Goal: Find specific page/section

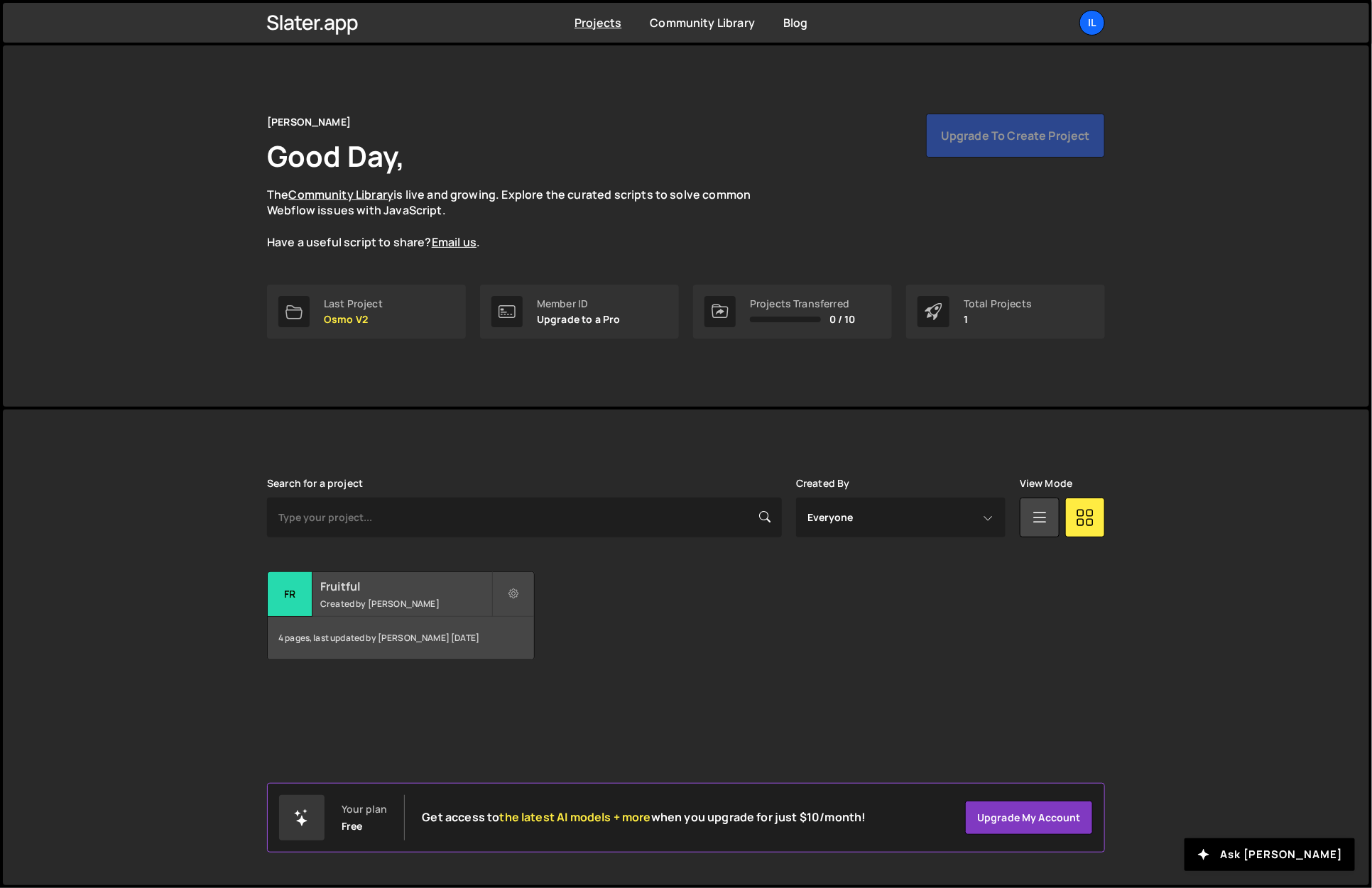
click at [483, 643] on div "4 pages, last updated by Ilja van Eck 9 months ago" at bounding box center [401, 637] width 266 height 42
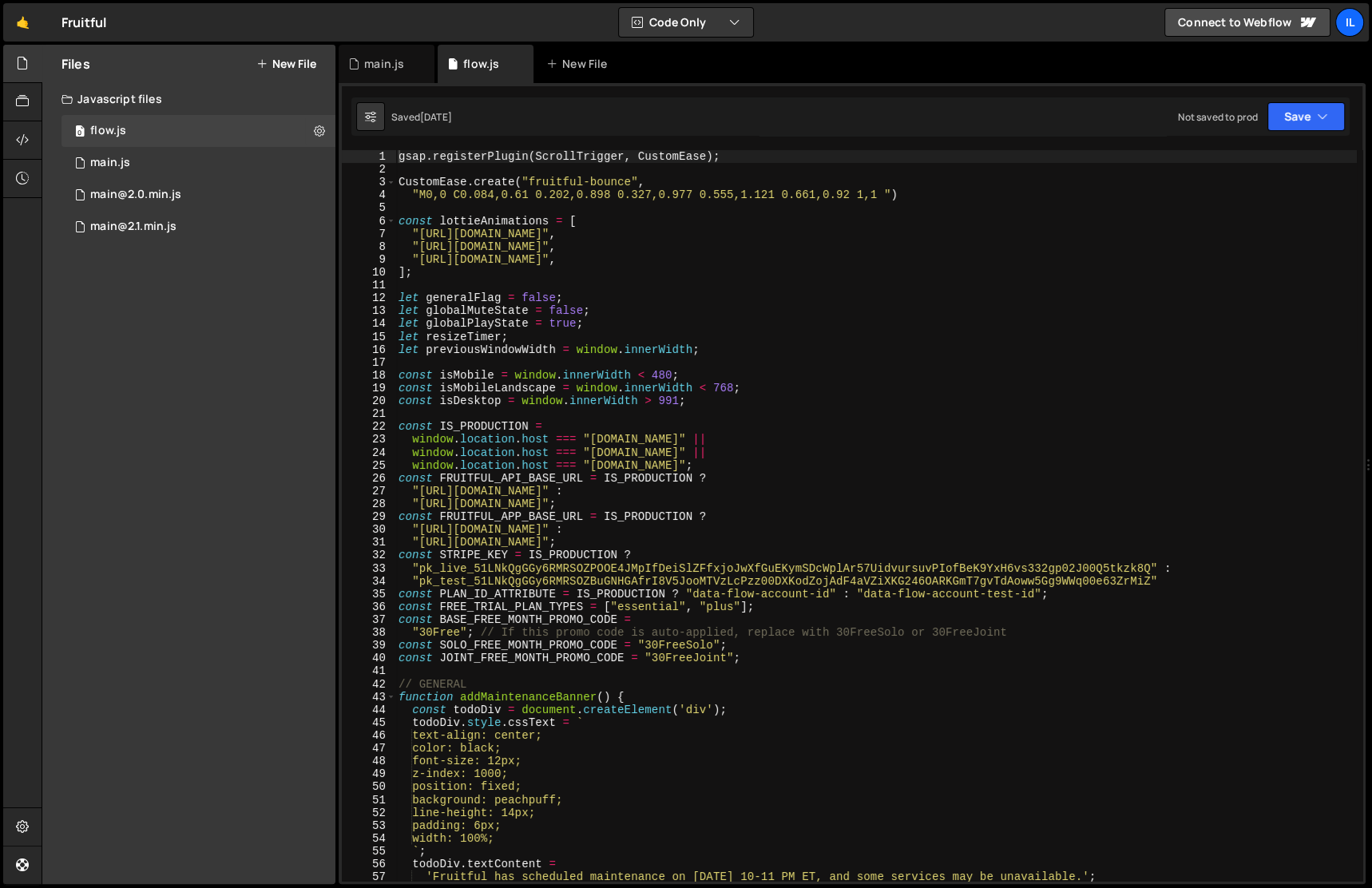
click at [322, 455] on div "Files New File Javascript files 0 flow.js 0 0 main.js 0 0 main@2.0.min.js 0 0" at bounding box center [189, 464] width 293 height 839
click at [292, 462] on div "Files New File Javascript files 0 flow.js 0 0 main.js 0 0 main@2.0.min.js 0 0" at bounding box center [189, 464] width 293 height 839
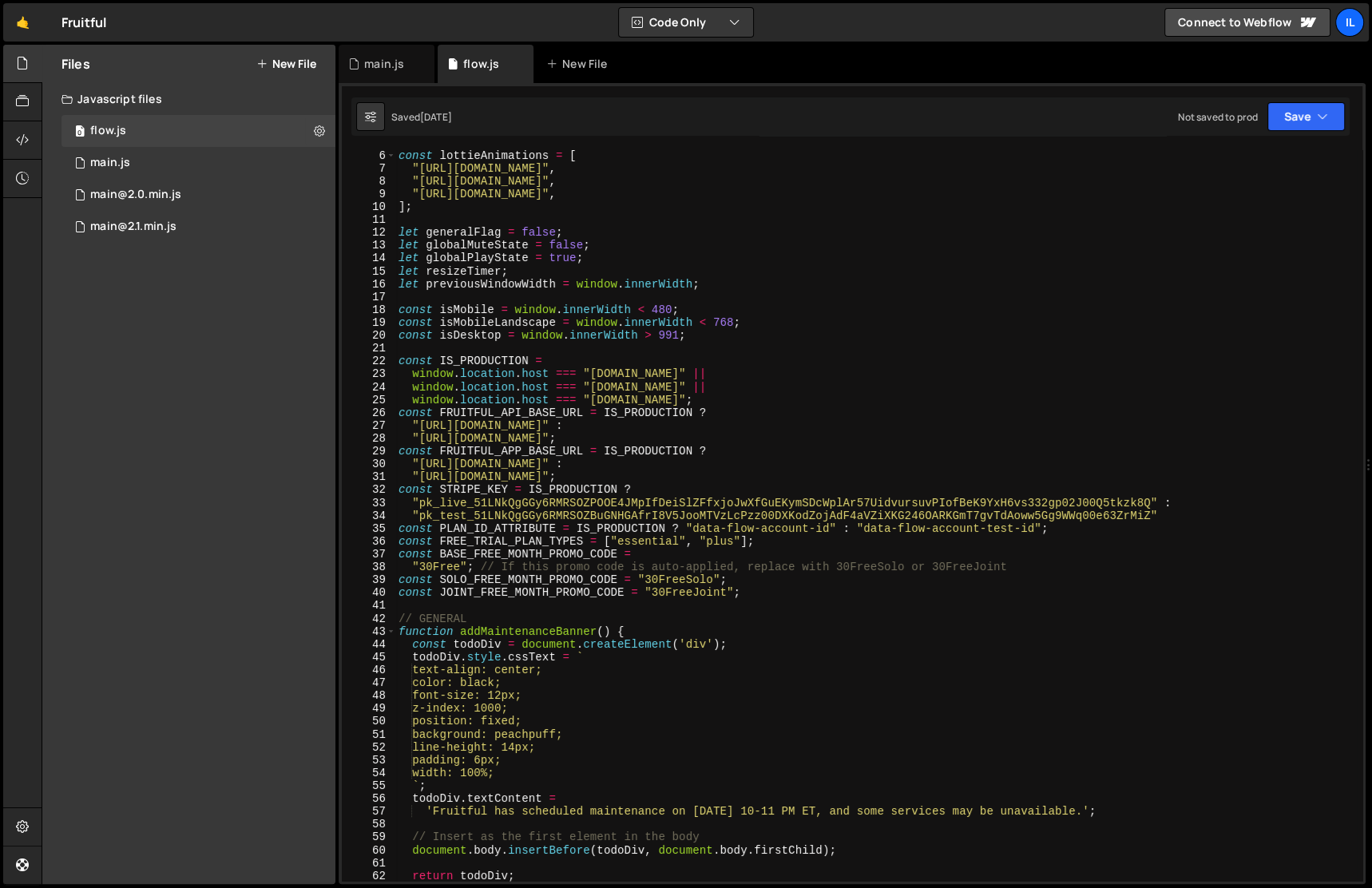
scroll to position [55, 0]
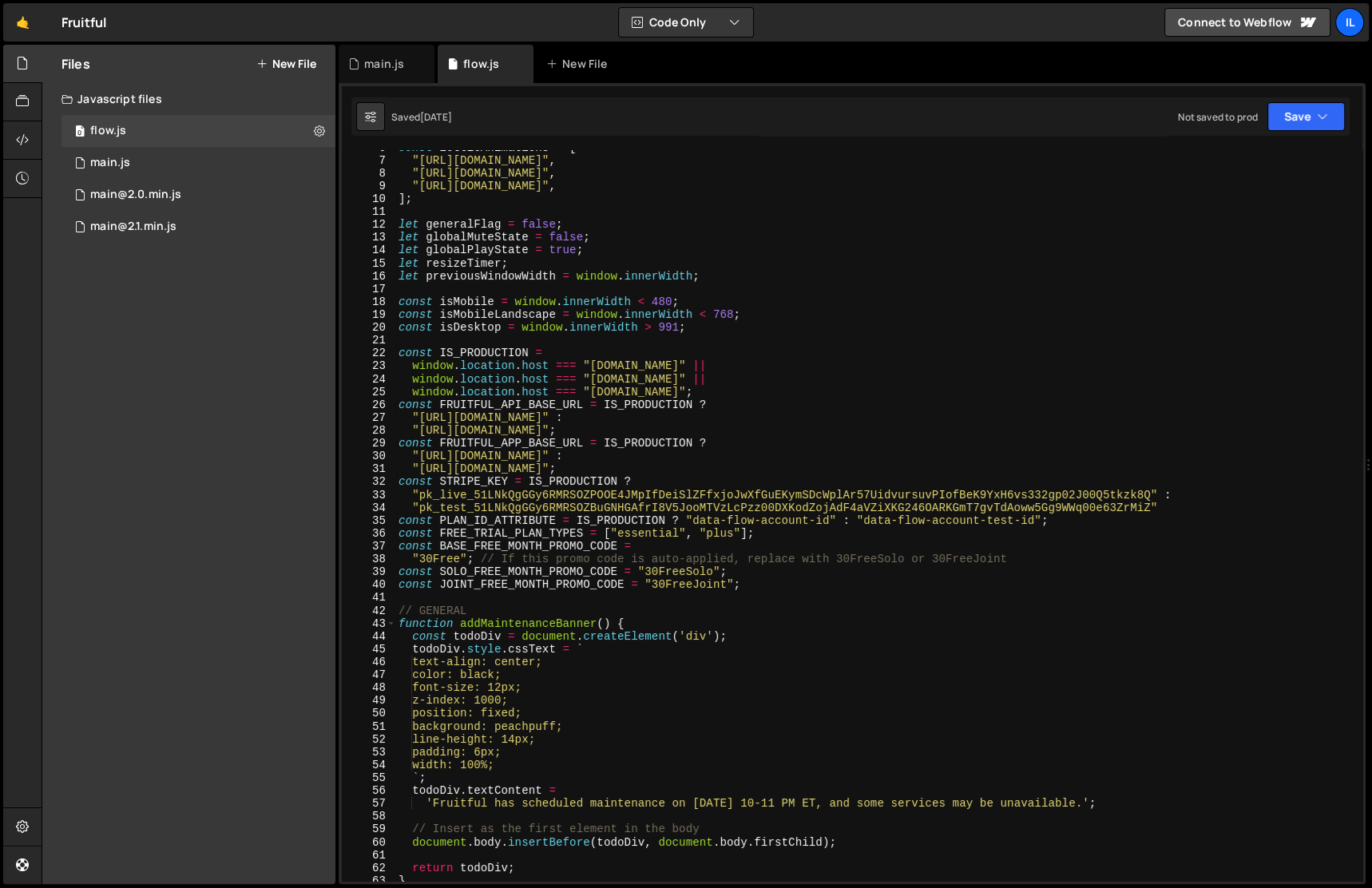
type textarea "background: peachpuff;"
click at [911, 726] on div "const lottieAnimations = [ "[URL][DOMAIN_NAME]" , "[URL][DOMAIN_NAME]" , "[URL]…" at bounding box center [876, 518] width 961 height 756
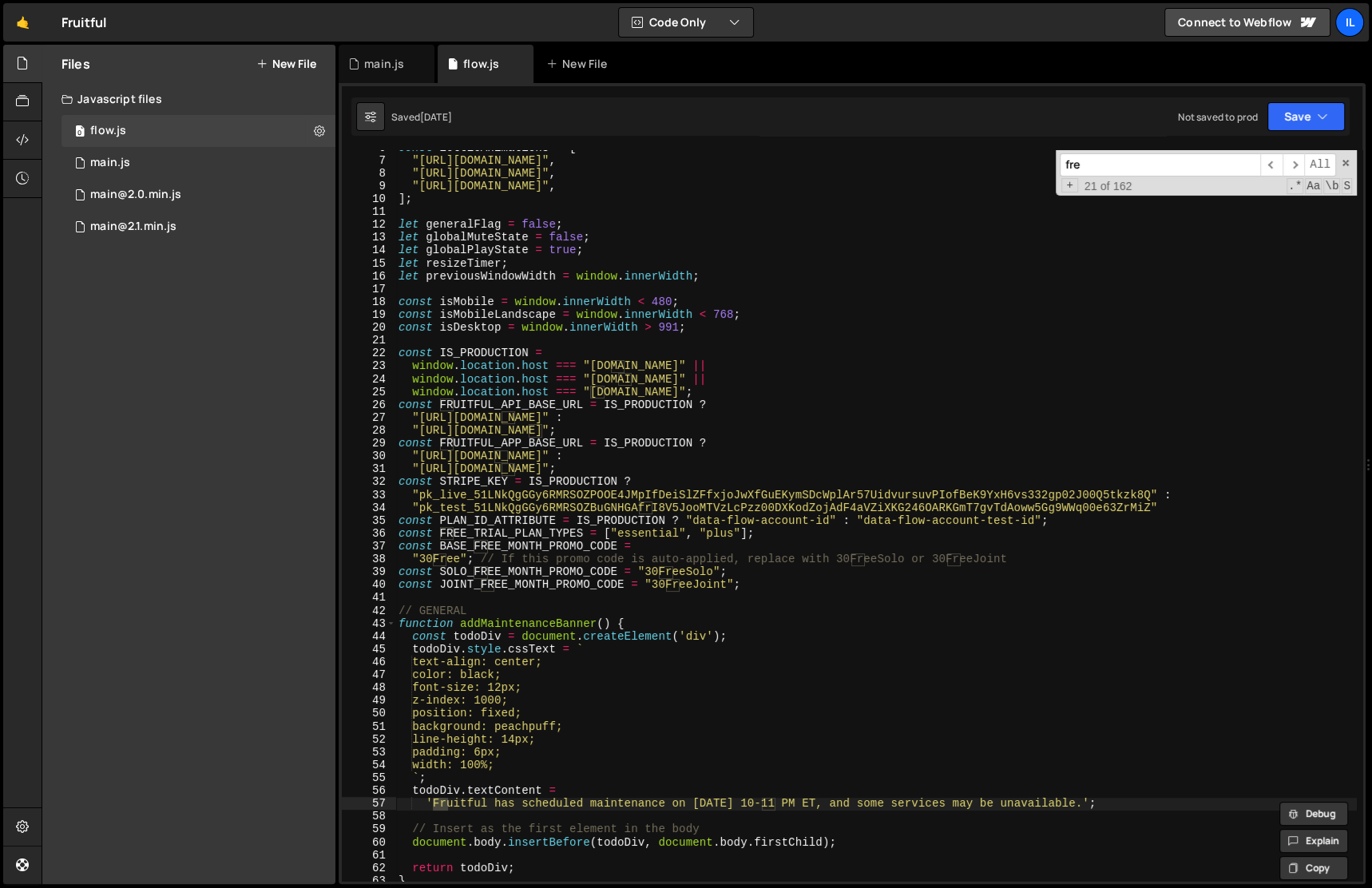
scroll to position [923, 0]
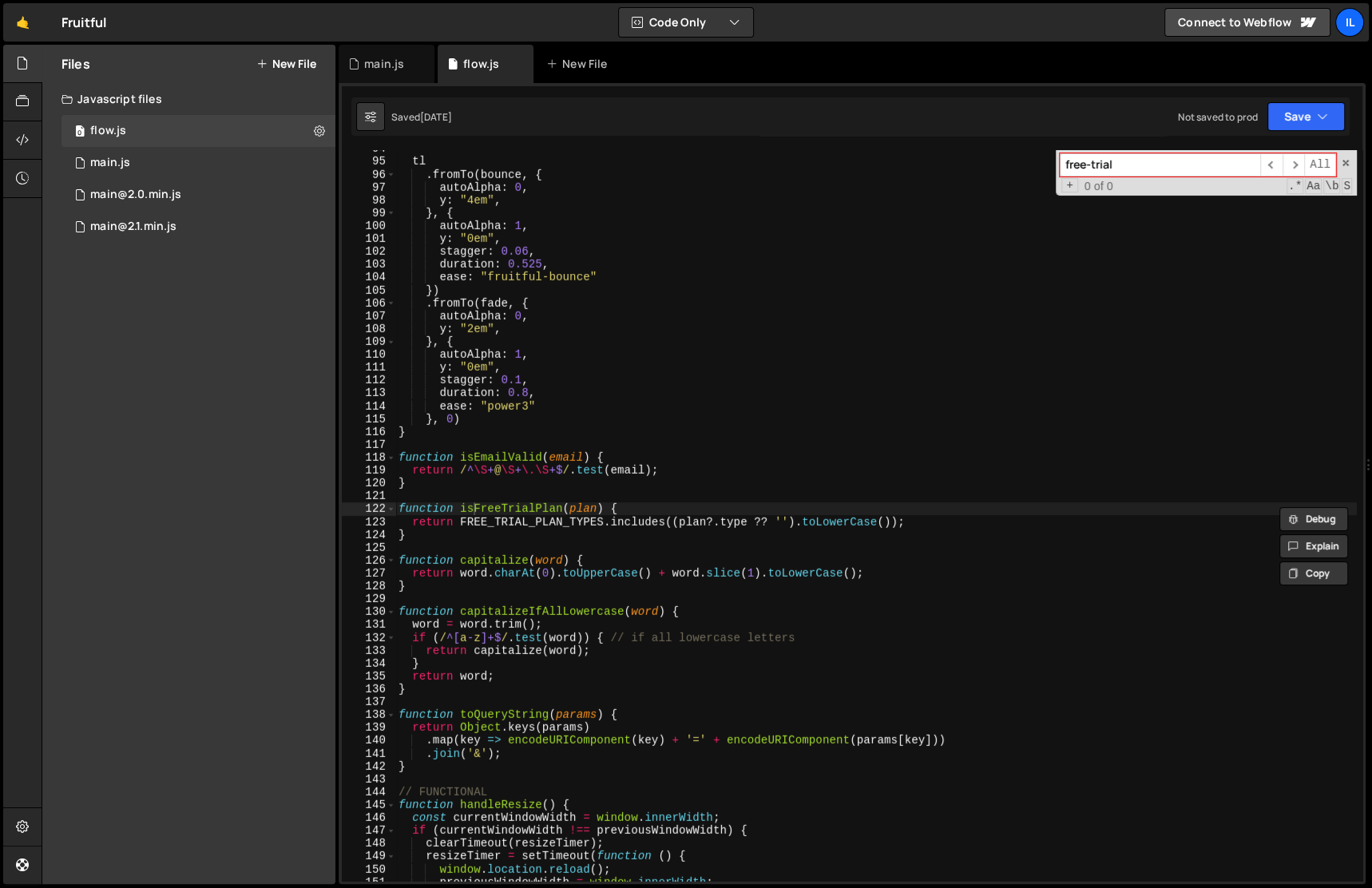
type input "free-trial"
click at [286, 443] on div "Files New File Javascript files 0 flow.js 0 0 main.js 0 0 main@2.0.min.js 0 0" at bounding box center [189, 464] width 293 height 839
